Goal: Share content: Share content

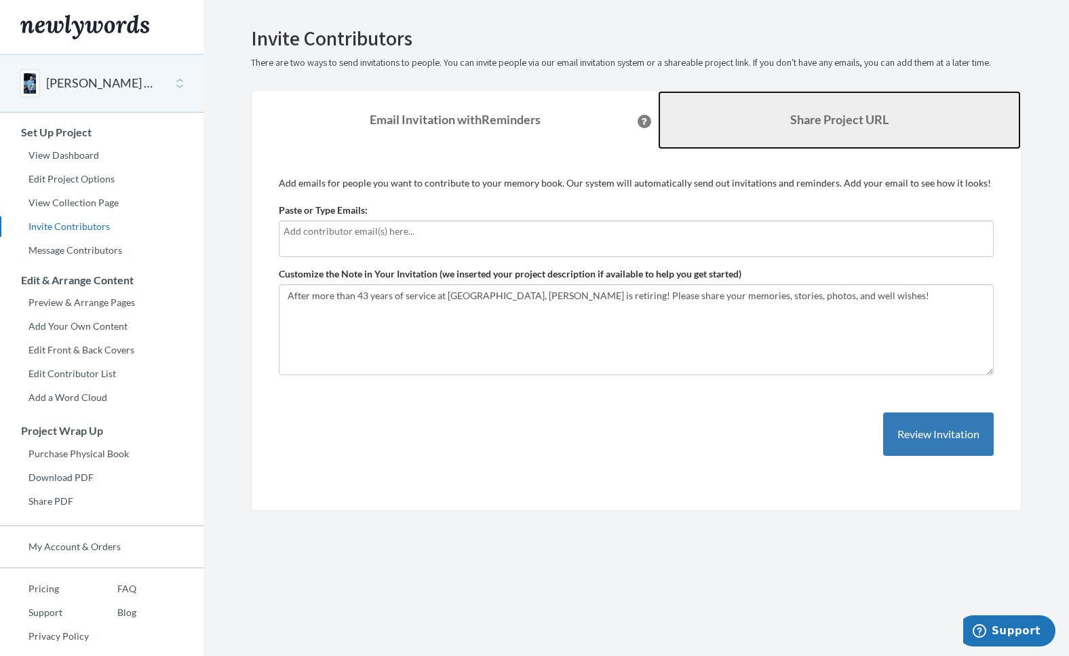
click at [790, 125] on b "Share Project URL" at bounding box center [839, 119] width 98 height 15
click at [796, 125] on b "Share Project URL" at bounding box center [839, 119] width 98 height 15
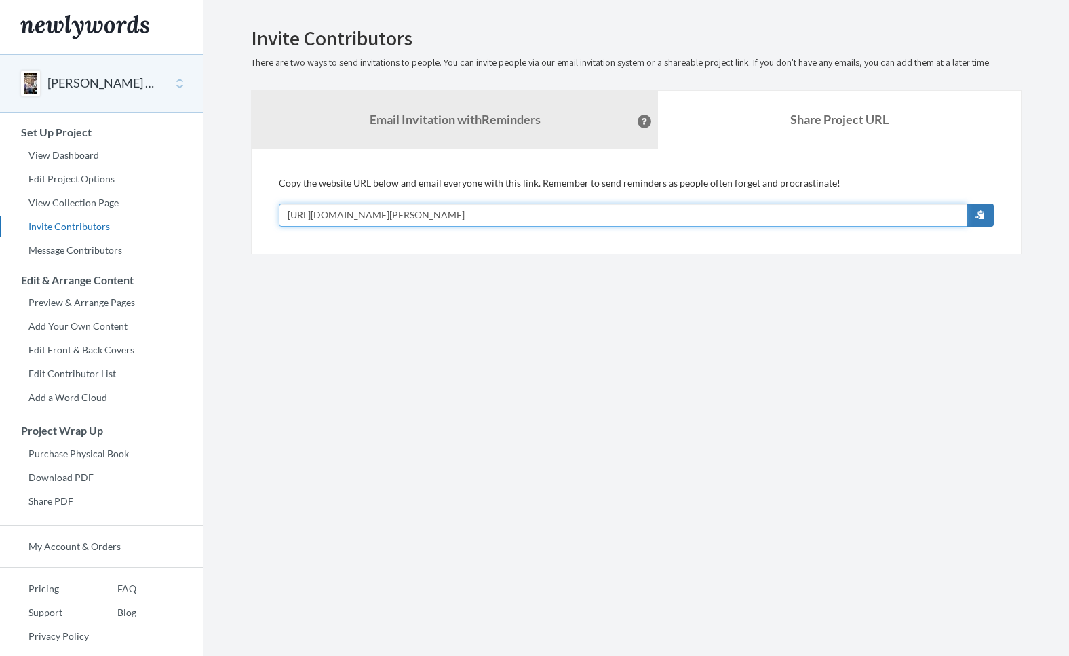
click at [367, 213] on input "https://www.newlywords.com/alan-hahn-s-retirement" at bounding box center [623, 214] width 688 height 23
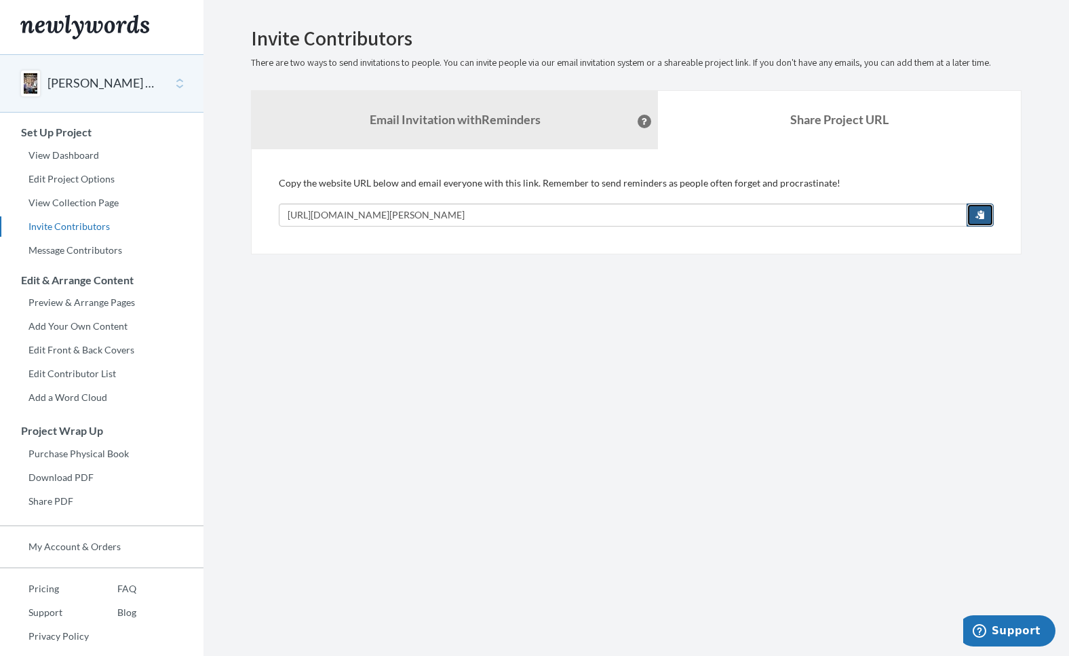
click at [981, 215] on span "button" at bounding box center [979, 214] width 9 height 9
click at [75, 181] on link "Edit Project Options" at bounding box center [101, 179] width 203 height 20
